Goal: Information Seeking & Learning: Learn about a topic

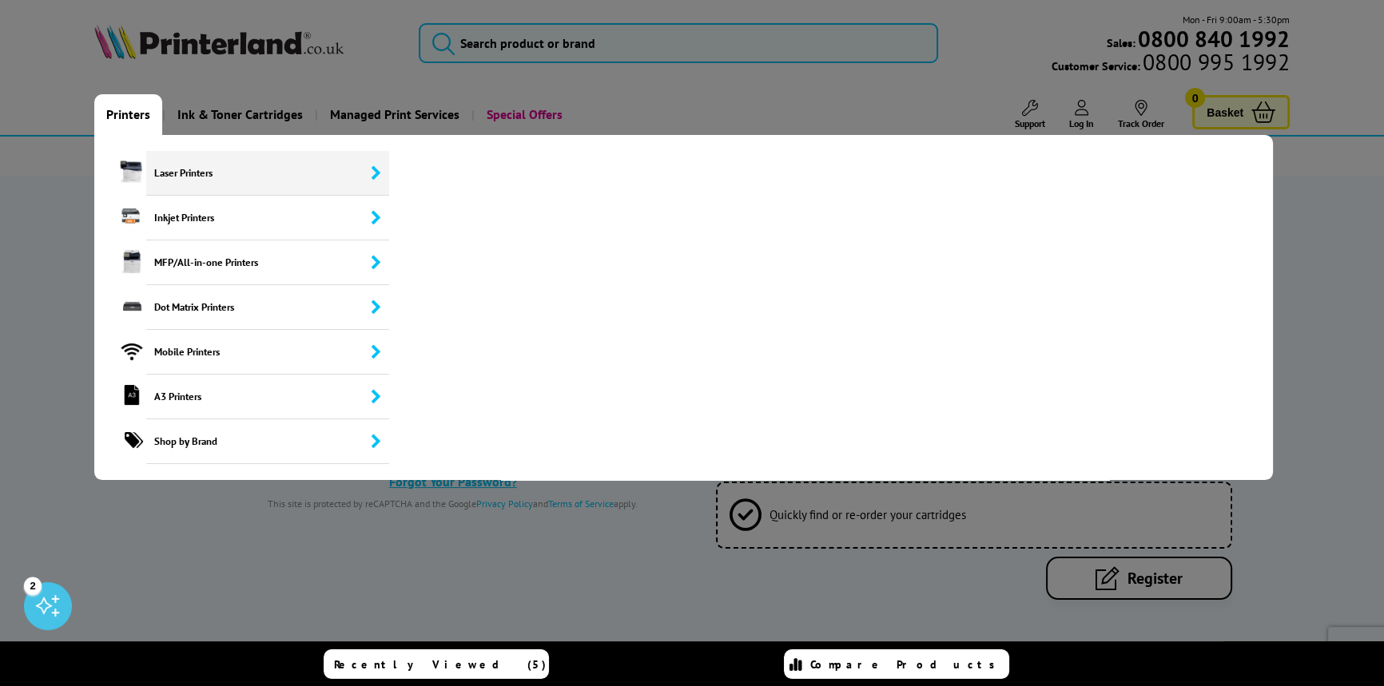
type input "*****"
click at [162, 171] on span "Laser Printers" at bounding box center [267, 173] width 243 height 45
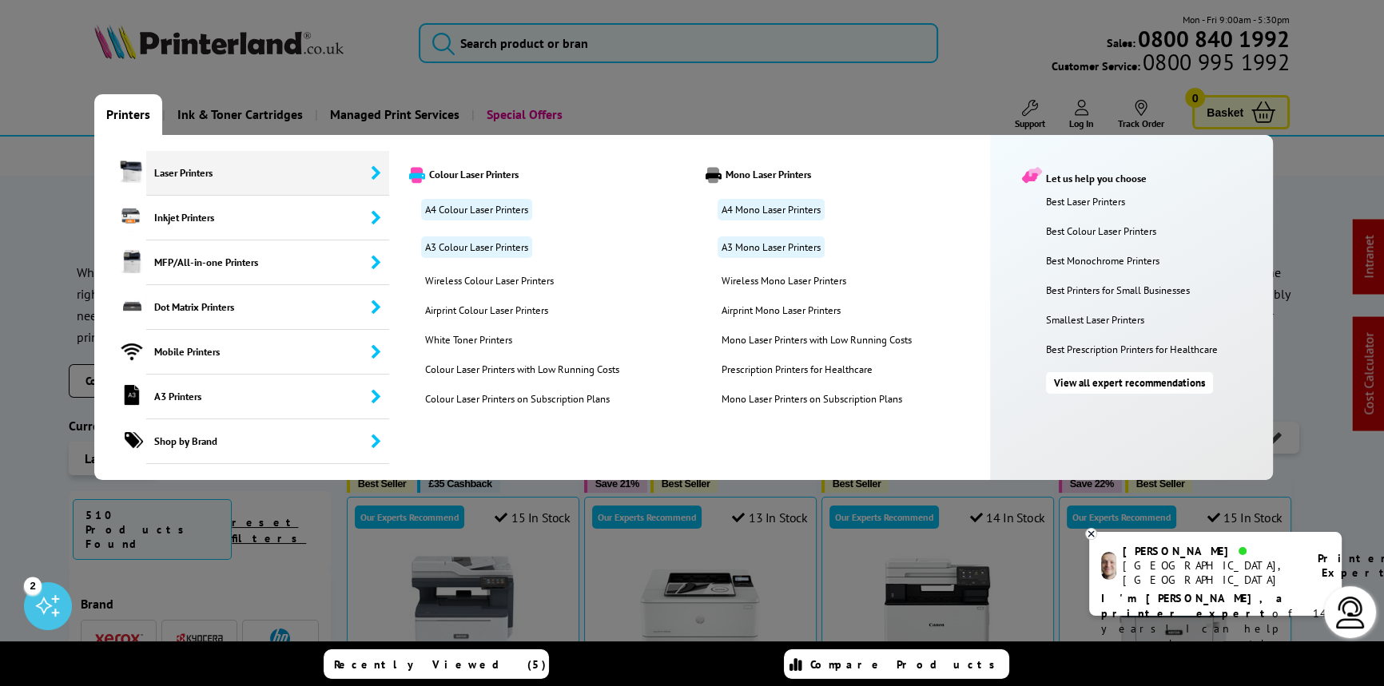
click at [134, 114] on link "Printers" at bounding box center [128, 114] width 68 height 41
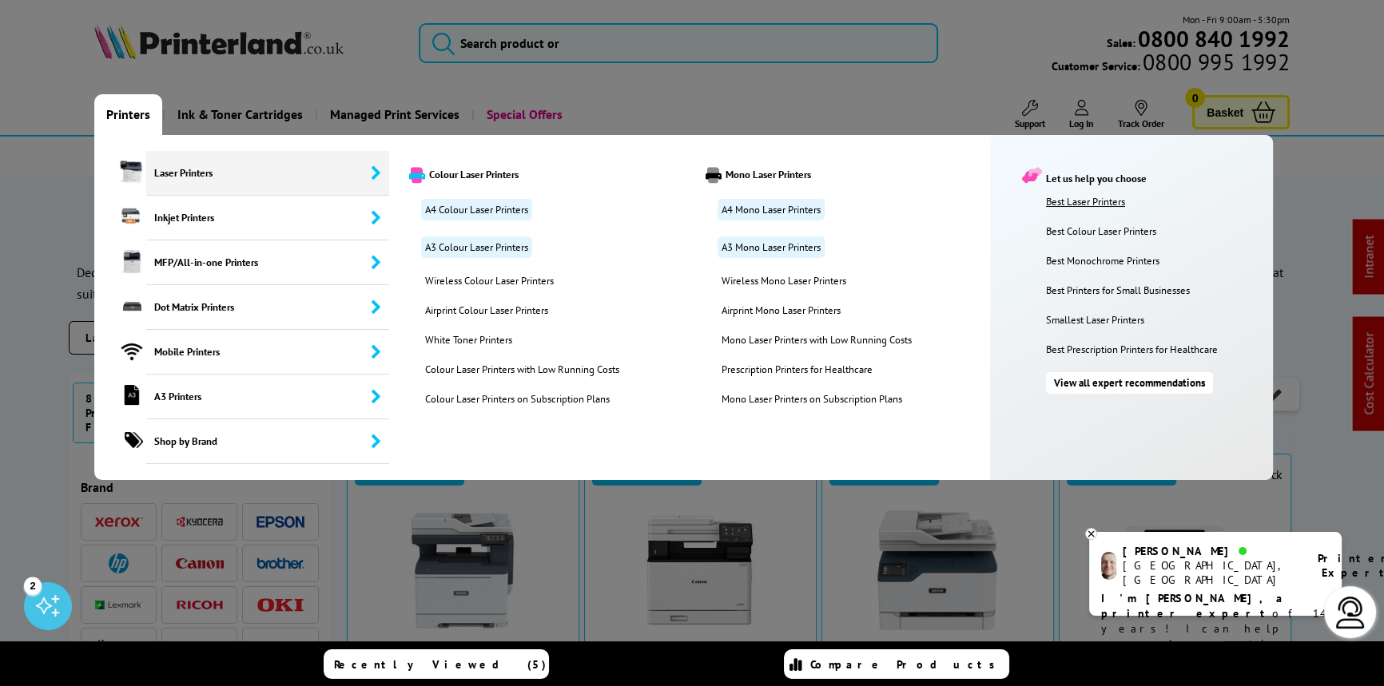
click at [1092, 198] on link "Best Laser Printers" at bounding box center [1155, 202] width 219 height 14
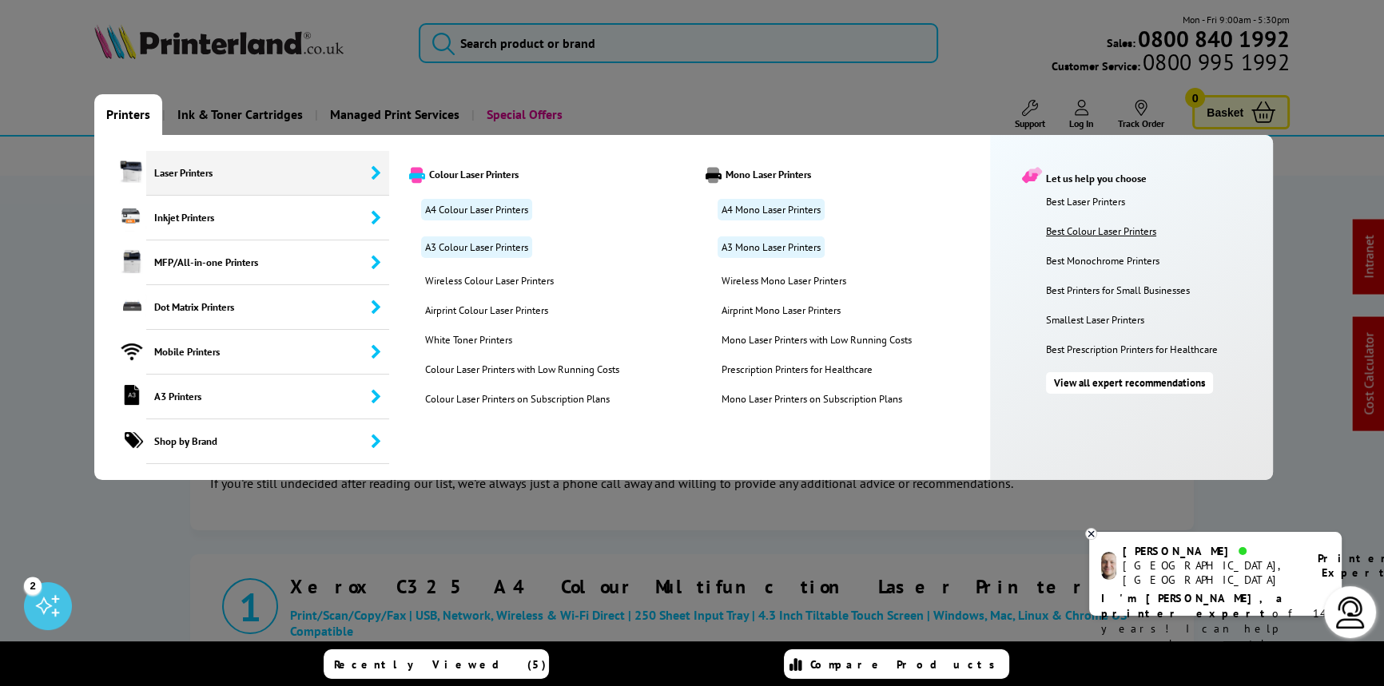
click at [1075, 232] on link "Best Colour Laser Printers" at bounding box center [1155, 232] width 219 height 14
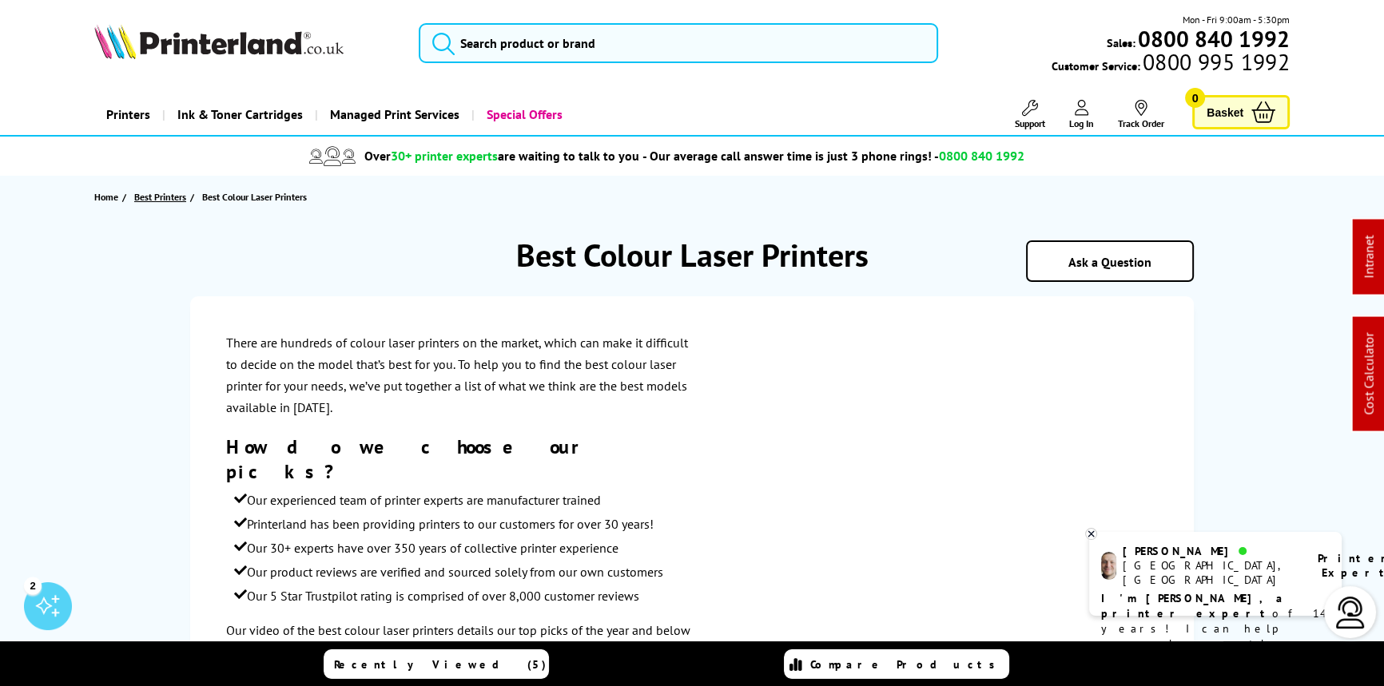
click at [165, 192] on span "Best Printers" at bounding box center [160, 197] width 52 height 17
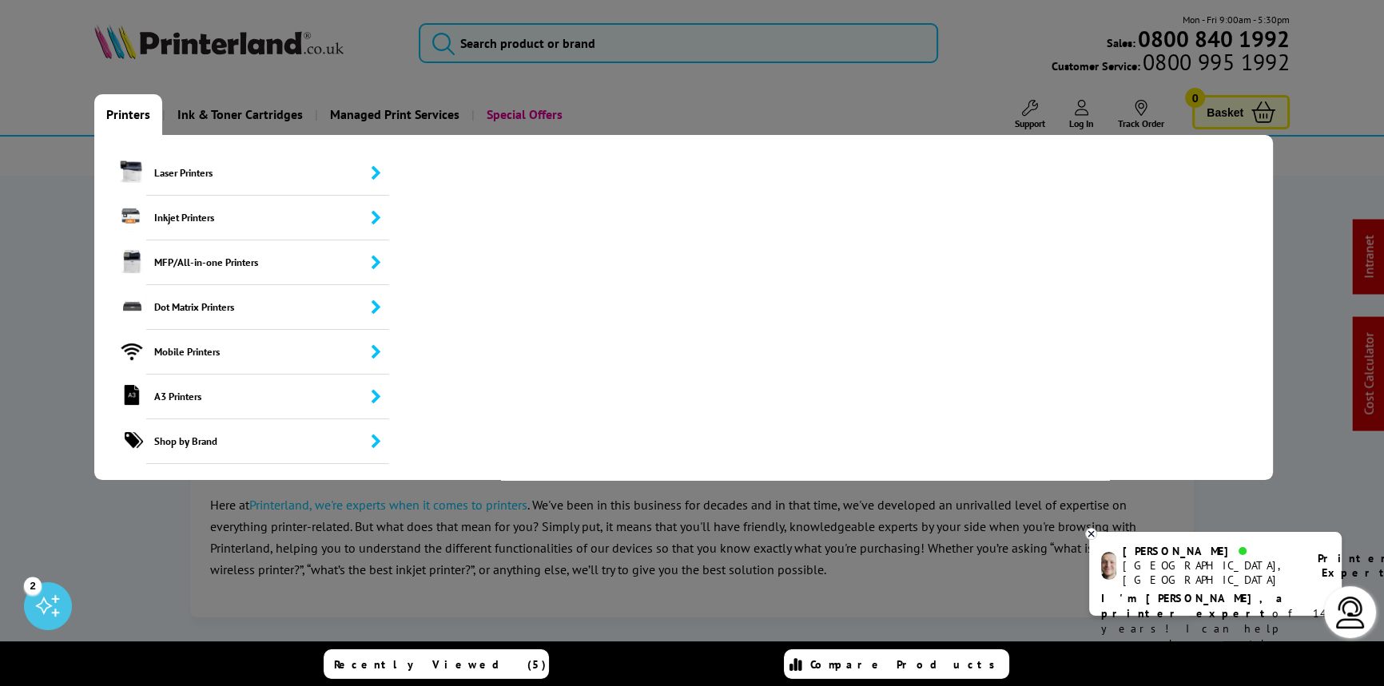
click at [129, 114] on link "Printers" at bounding box center [128, 114] width 68 height 41
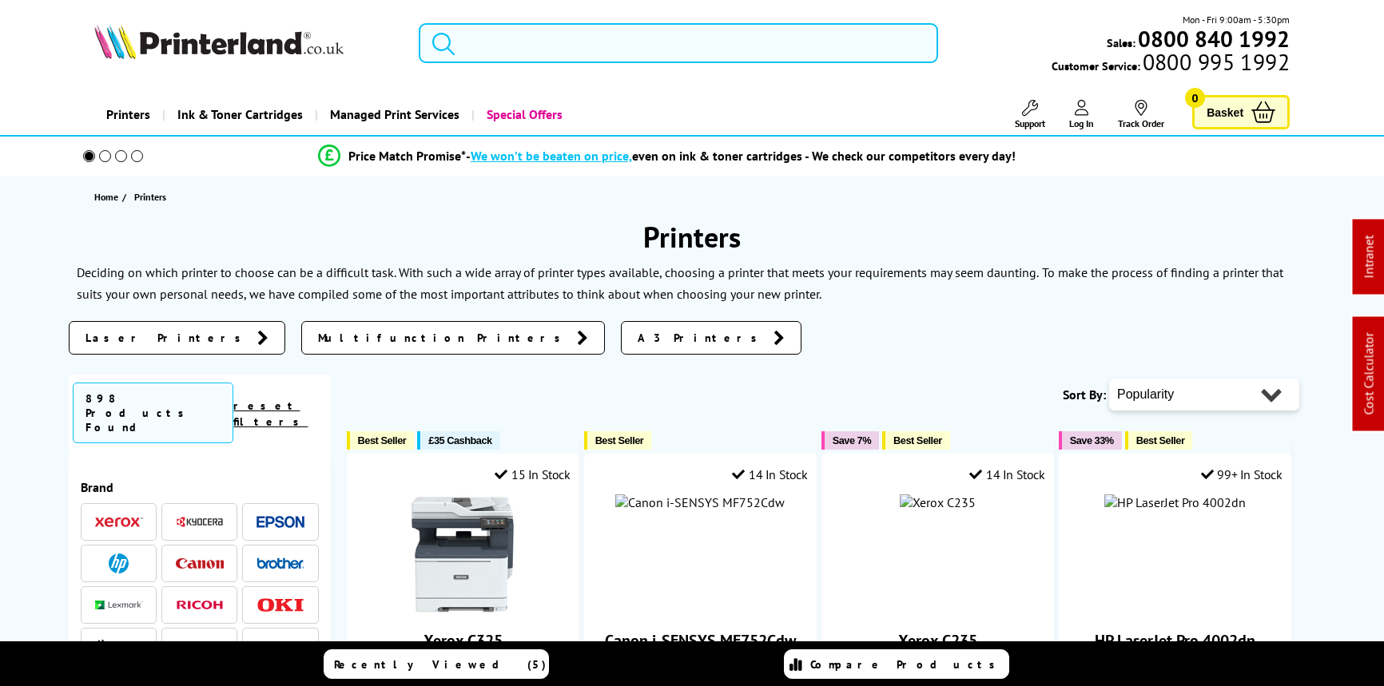
click at [276, 516] on img at bounding box center [280, 522] width 48 height 12
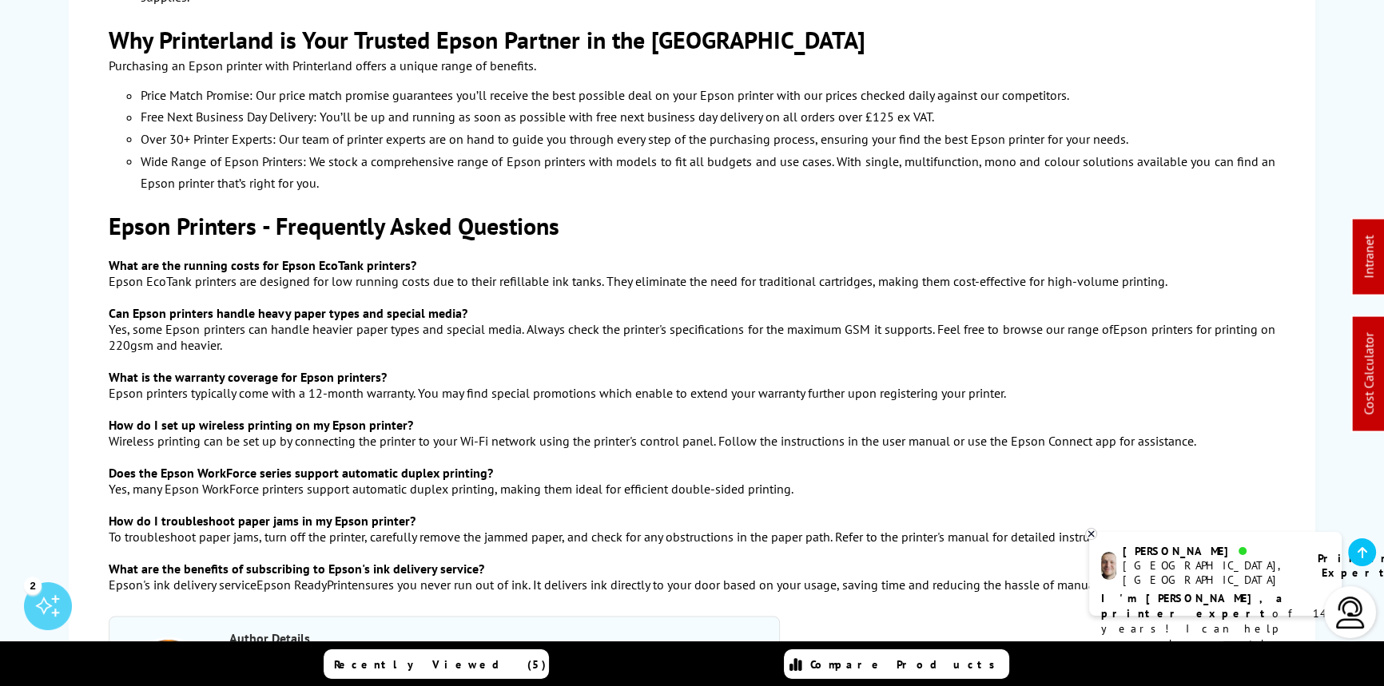
scroll to position [3486, 0]
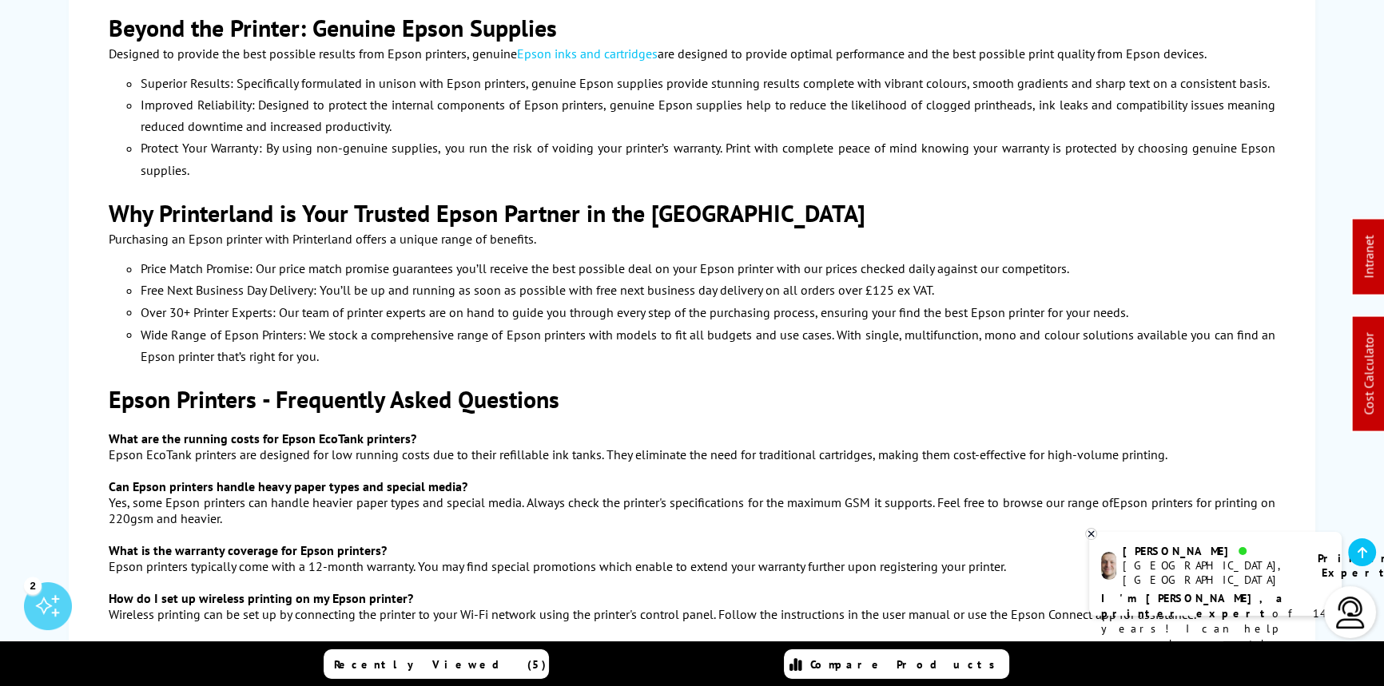
drag, startPoint x: 304, startPoint y: 320, endPoint x: 1018, endPoint y: 460, distance: 727.2
click at [1018, 558] on div "Epson printers typically come with a 12-month warranty. You may find special pr…" at bounding box center [692, 566] width 1166 height 16
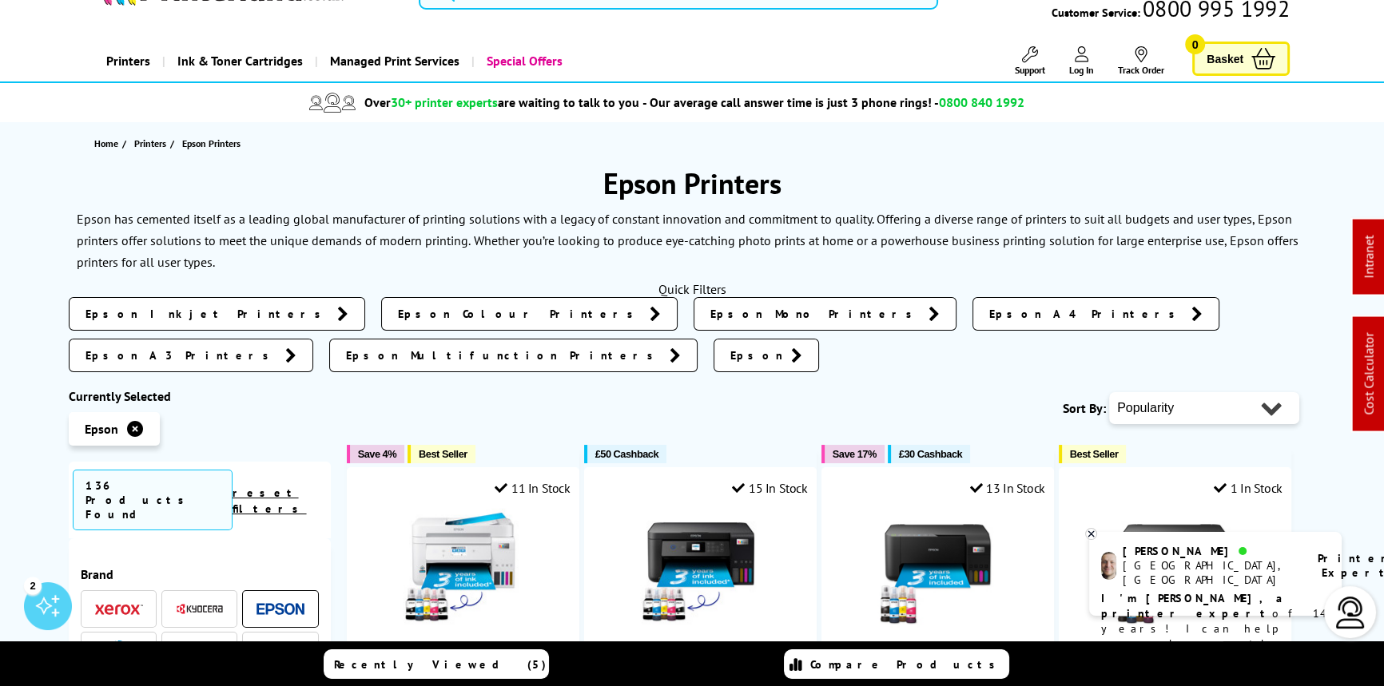
scroll to position [0, 0]
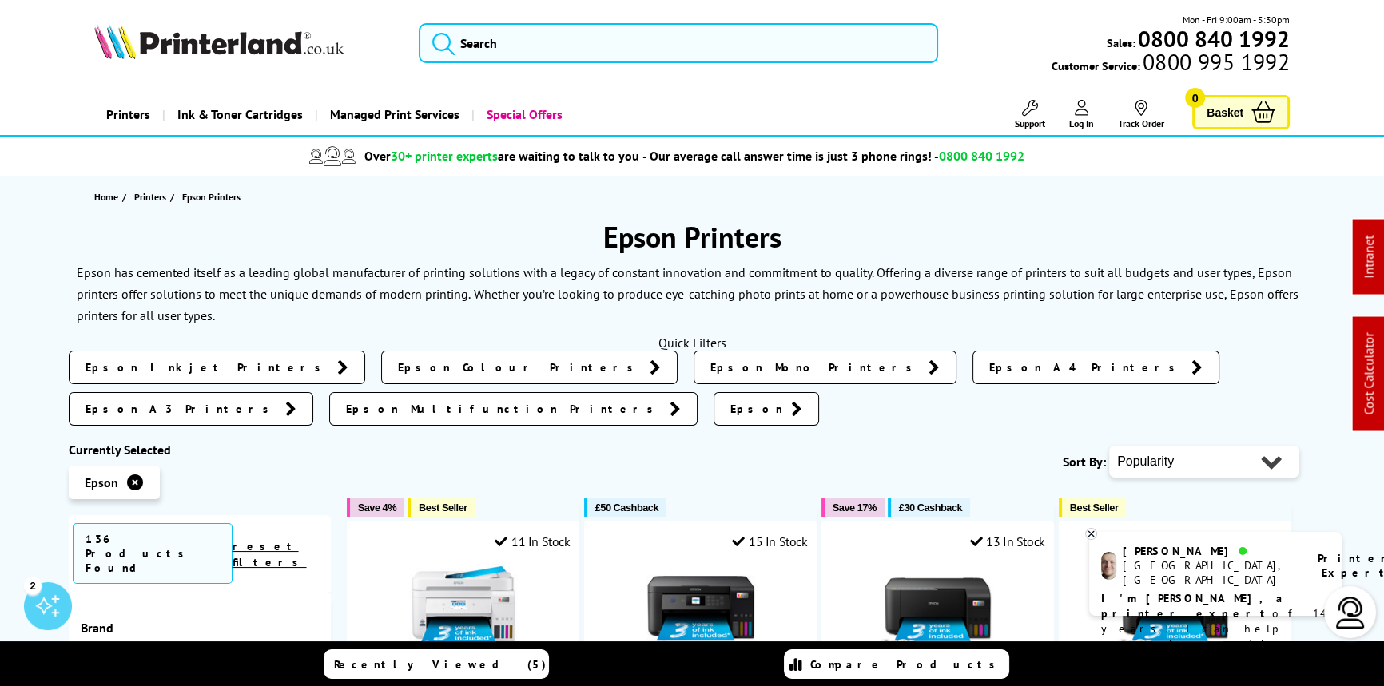
click at [130, 107] on link "Printers" at bounding box center [128, 114] width 68 height 41
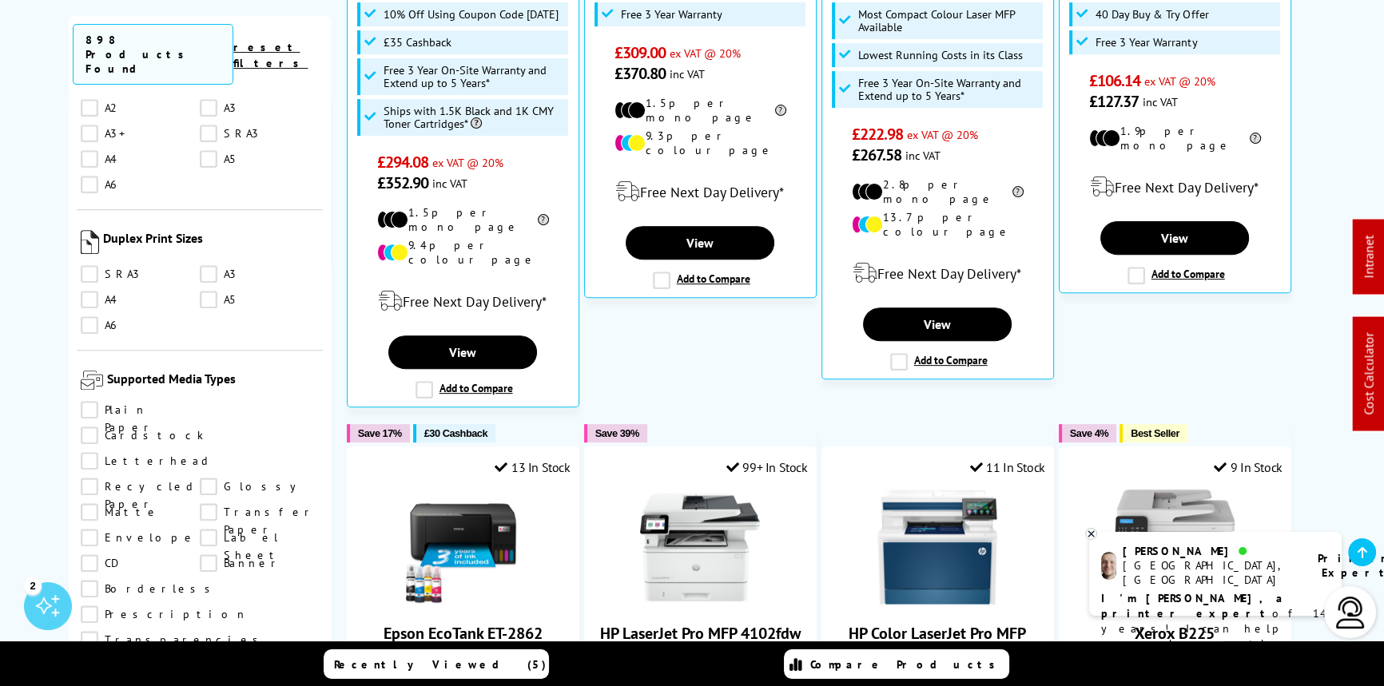
scroll to position [1743, 0]
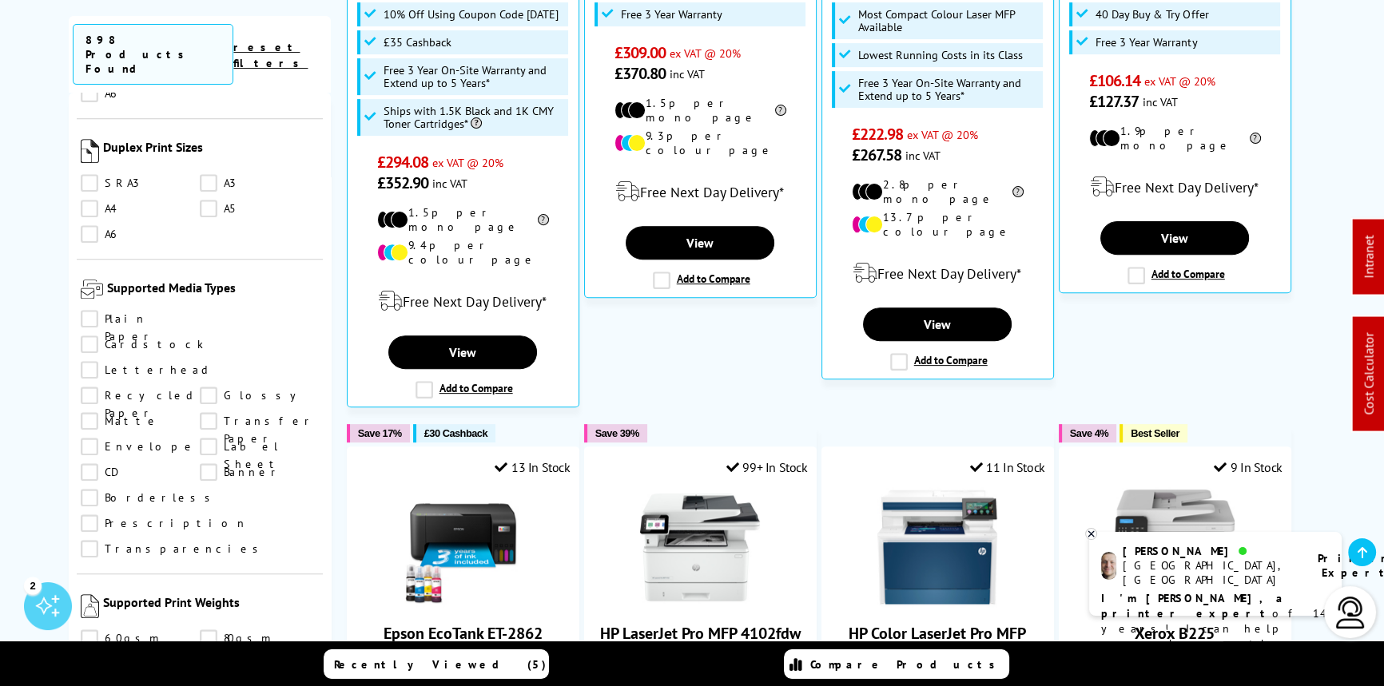
click at [200, 463] on link "Banner" at bounding box center [259, 472] width 119 height 18
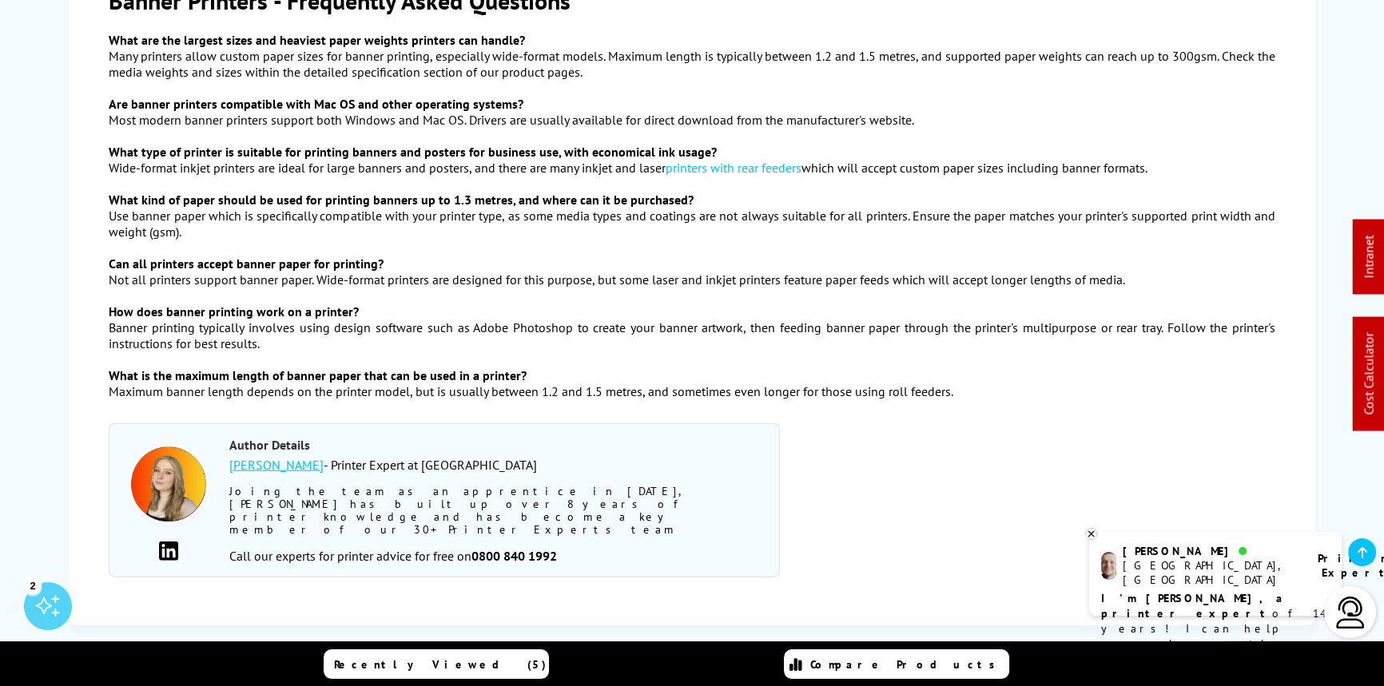
scroll to position [4503, 0]
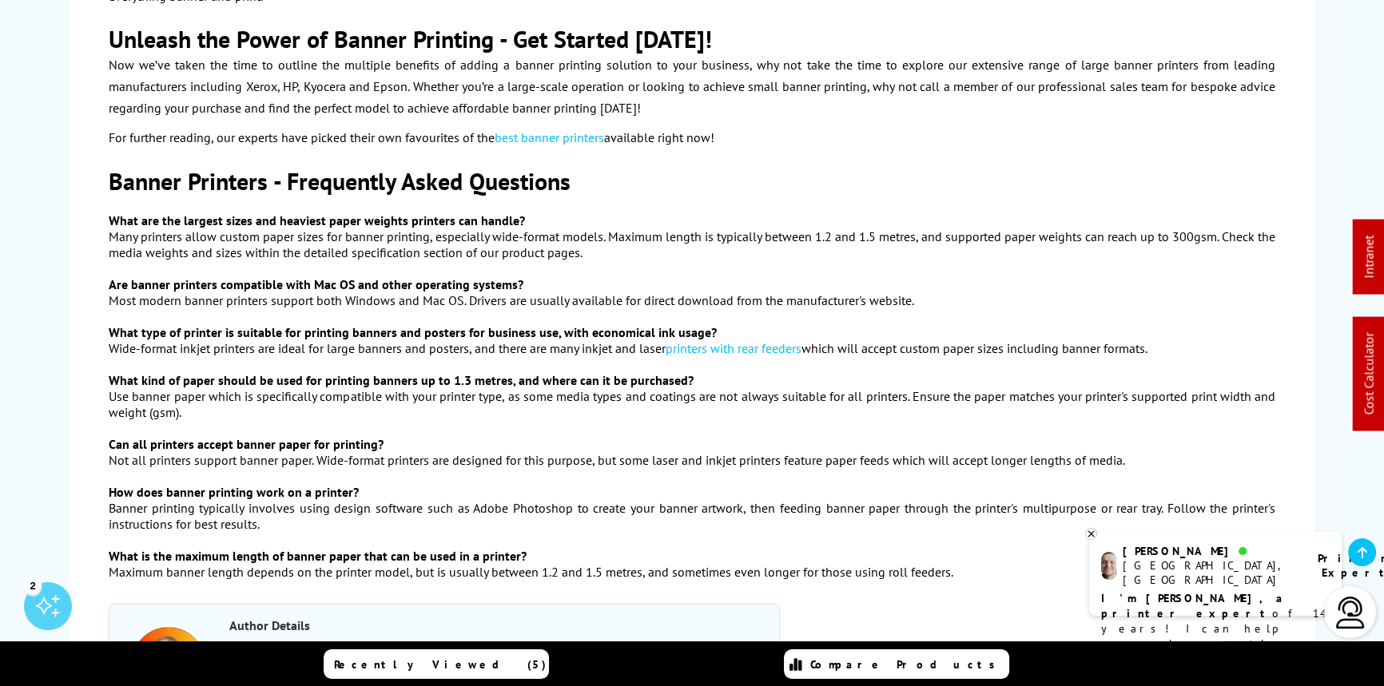
drag, startPoint x: 725, startPoint y: 205, endPoint x: 686, endPoint y: 279, distance: 84.0
